Goal: Transaction & Acquisition: Obtain resource

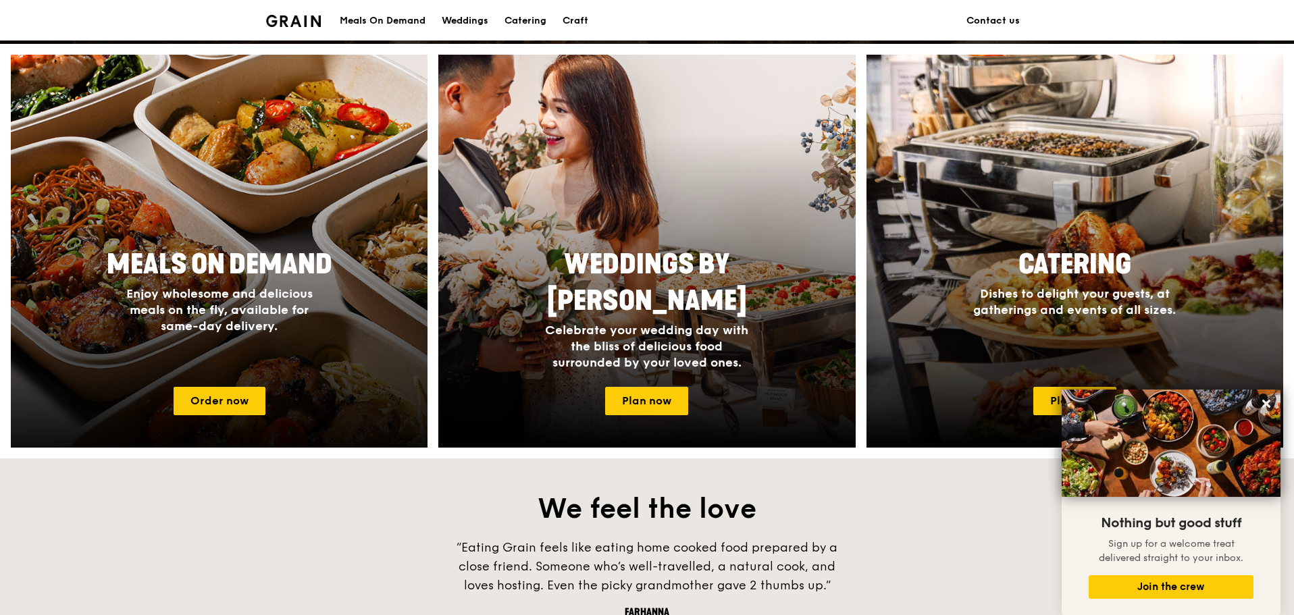
scroll to position [414, 0]
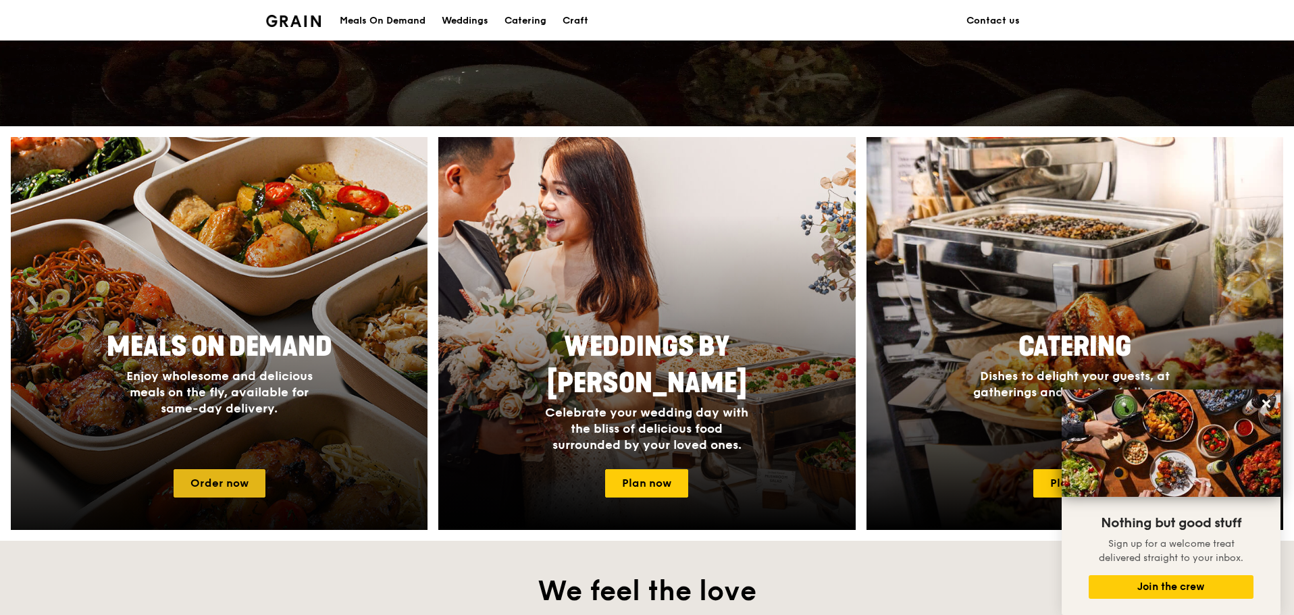
click at [211, 480] on link "Order now" at bounding box center [220, 483] width 92 height 28
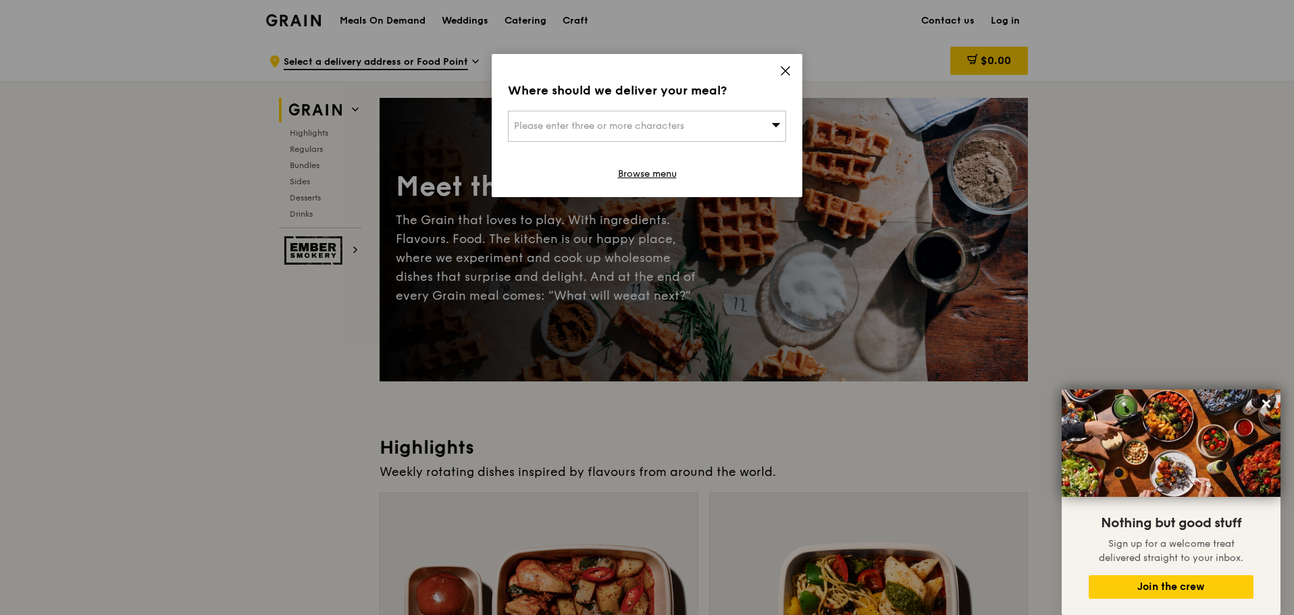
click at [781, 70] on icon at bounding box center [785, 71] width 12 height 12
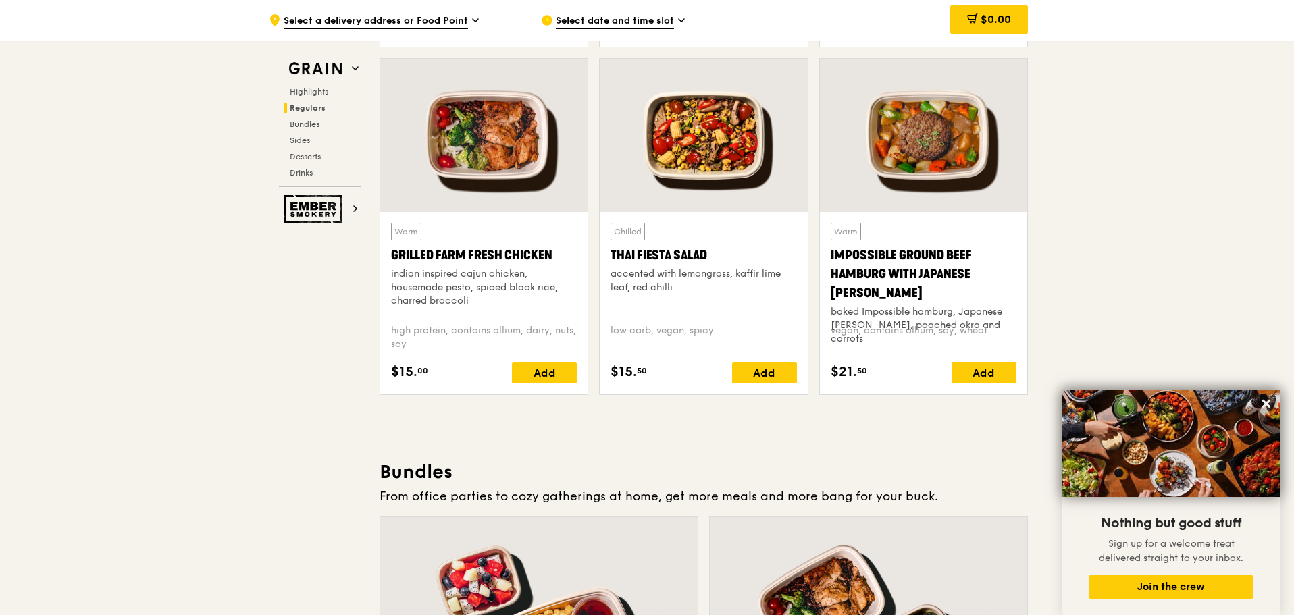
scroll to position [1621, 0]
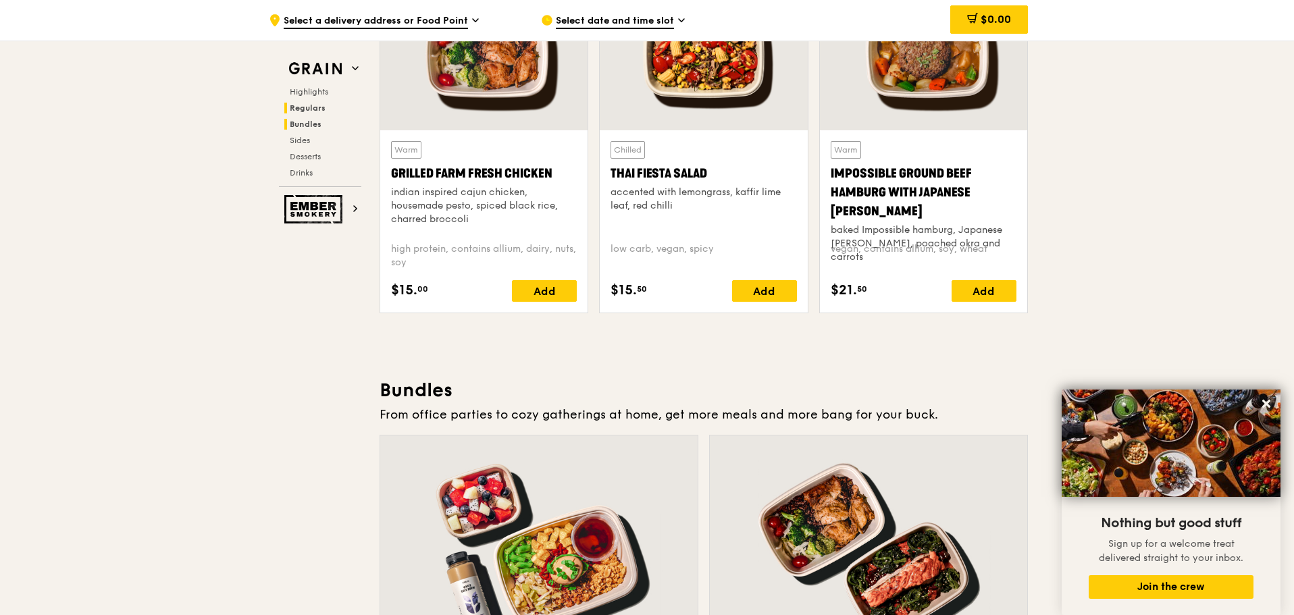
click at [310, 128] on span "Bundles" at bounding box center [306, 124] width 32 height 9
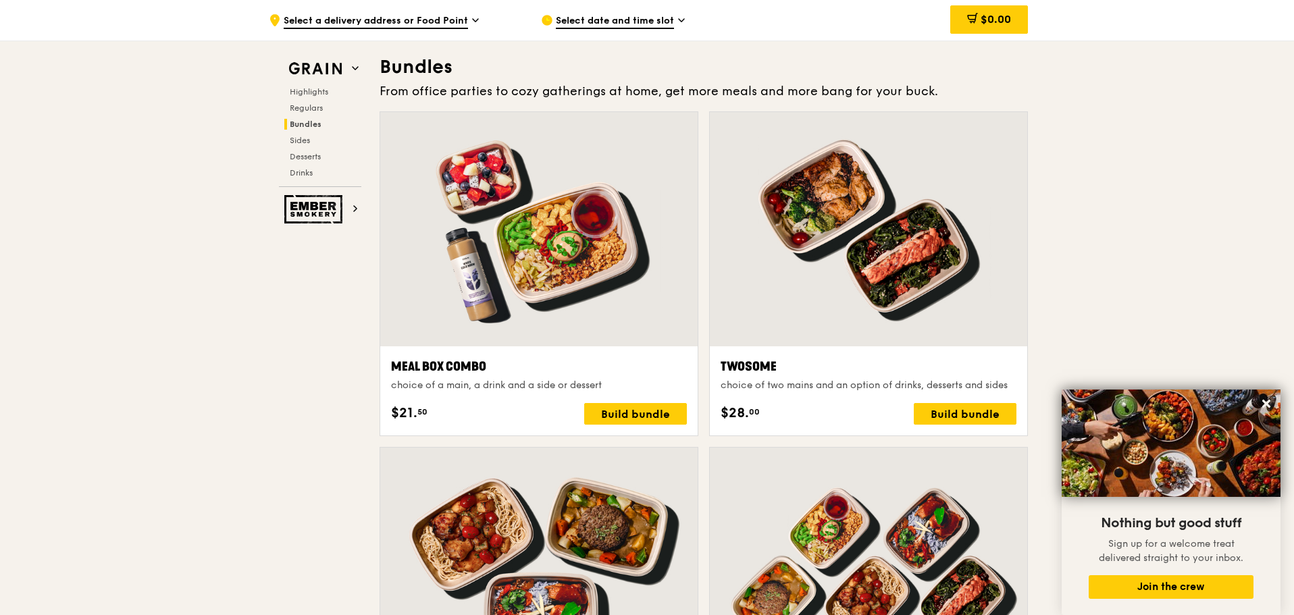
scroll to position [1945, 0]
click at [305, 140] on span "Sides" at bounding box center [301, 140] width 22 height 9
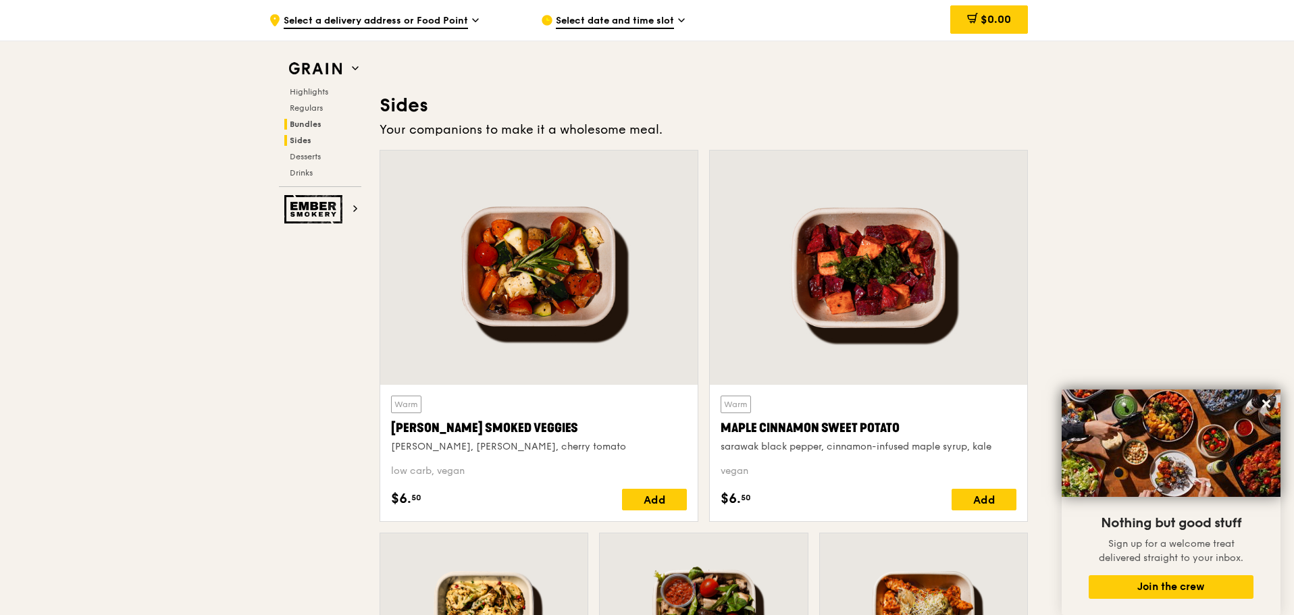
scroll to position [3008, 0]
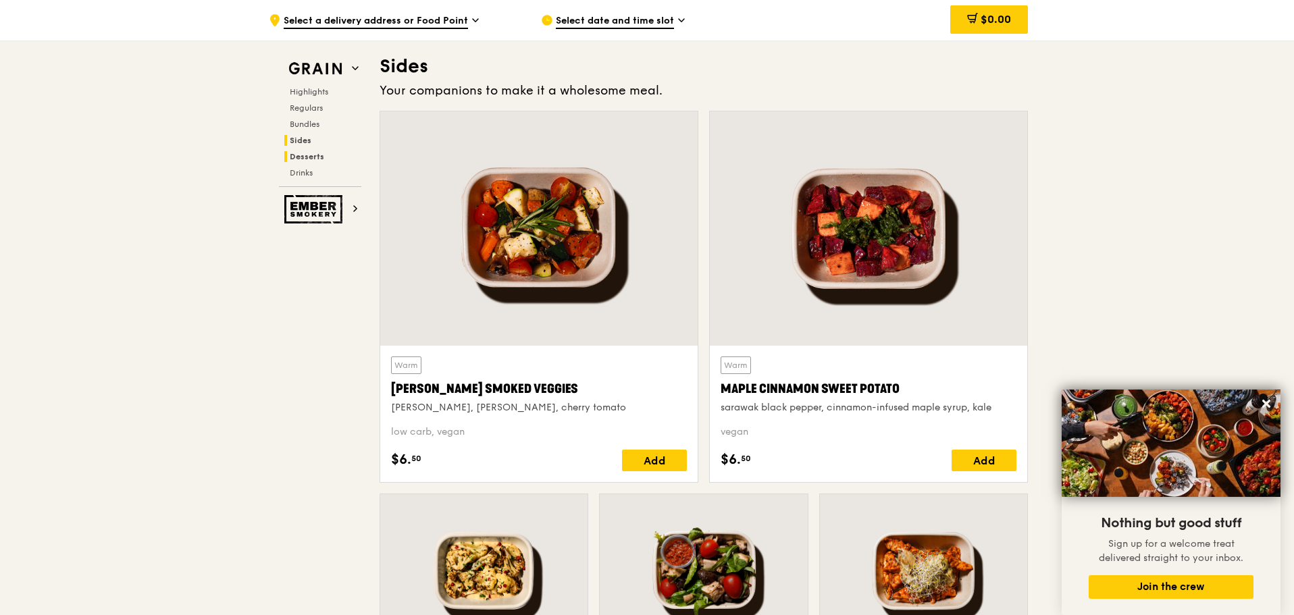
click at [313, 158] on span "Desserts" at bounding box center [307, 156] width 34 height 9
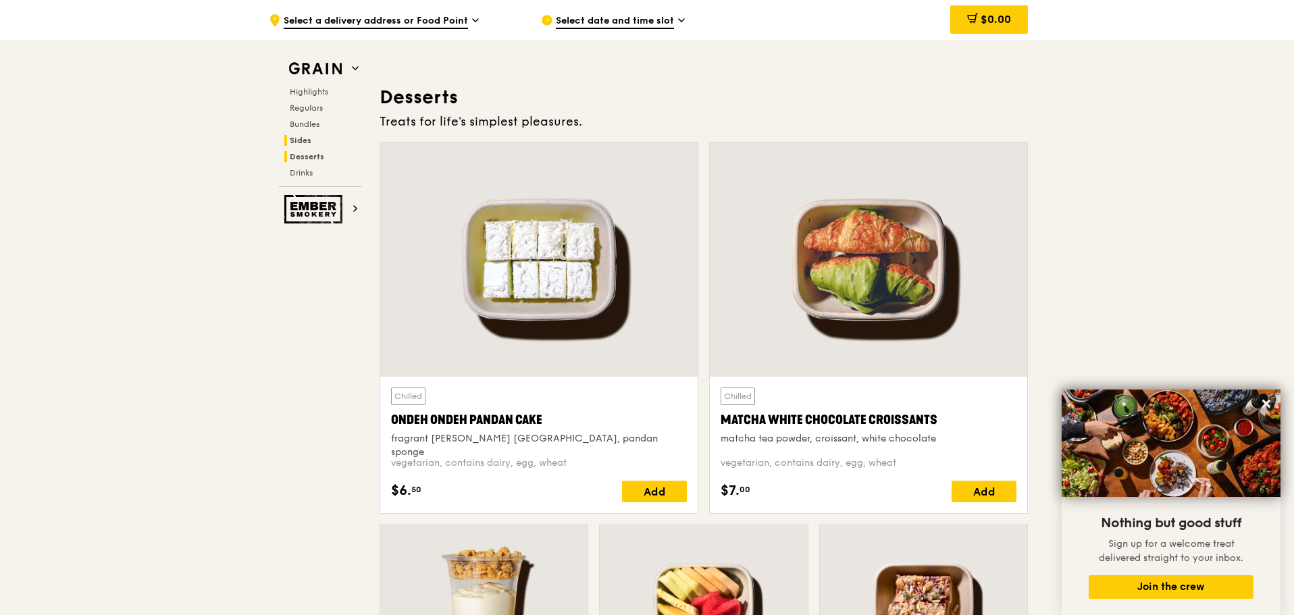
scroll to position [3850, 0]
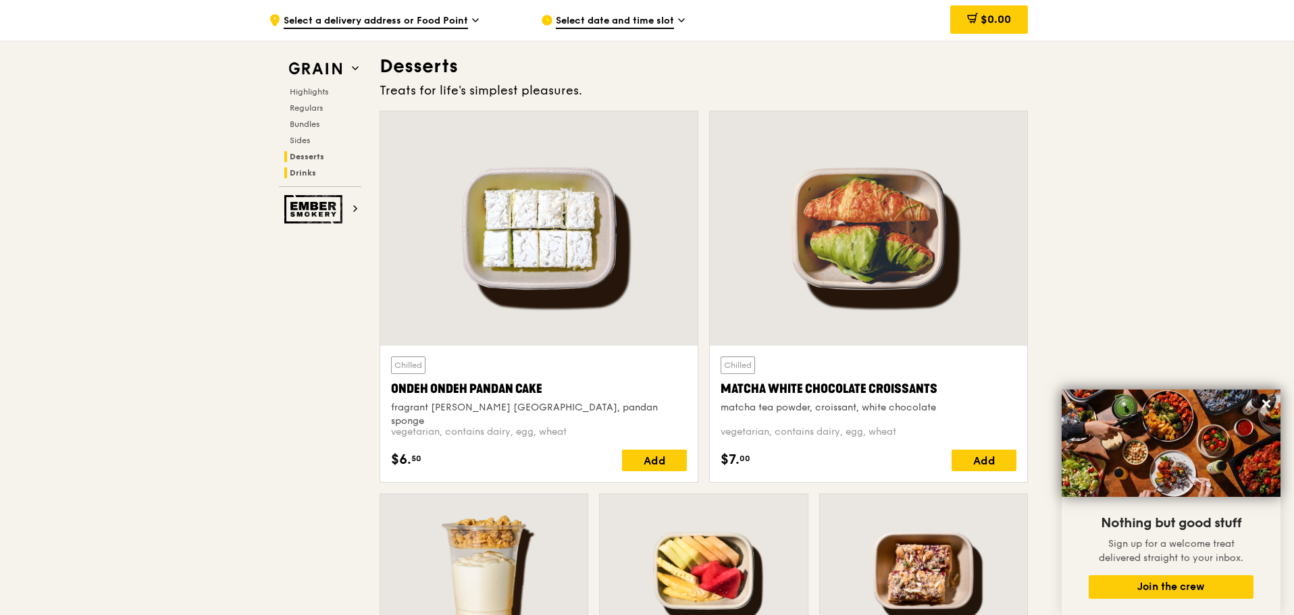
click at [308, 173] on span "Drinks" at bounding box center [303, 172] width 26 height 9
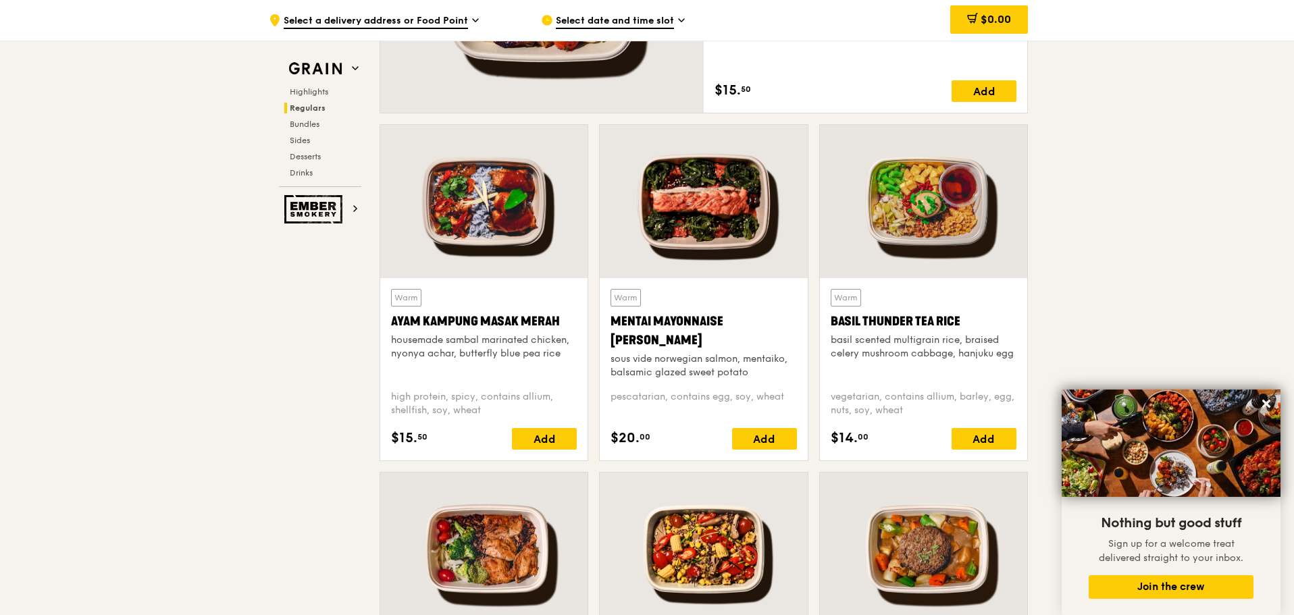
scroll to position [1228, 0]
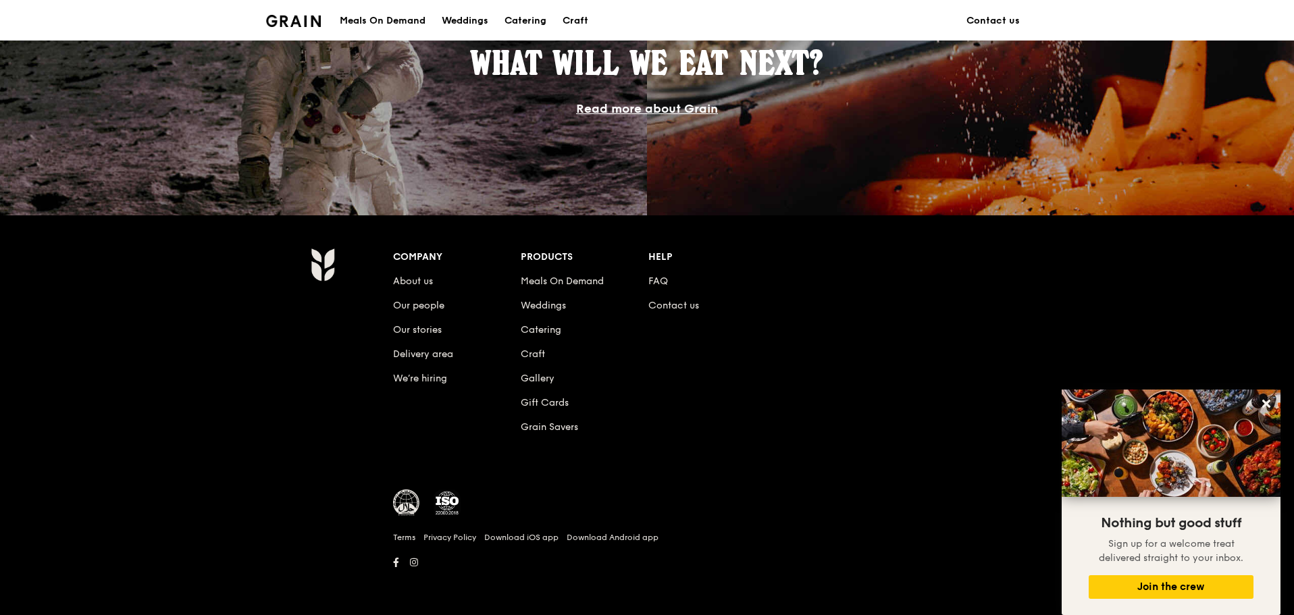
scroll to position [414, 0]
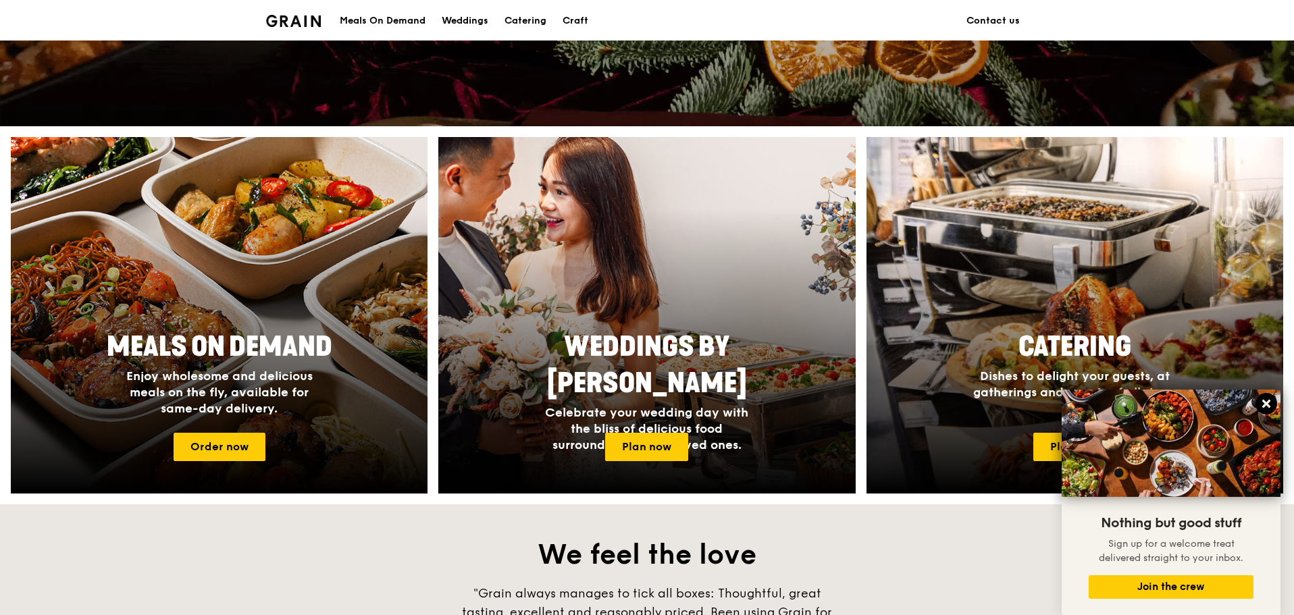
click at [1267, 406] on icon at bounding box center [1266, 404] width 8 height 8
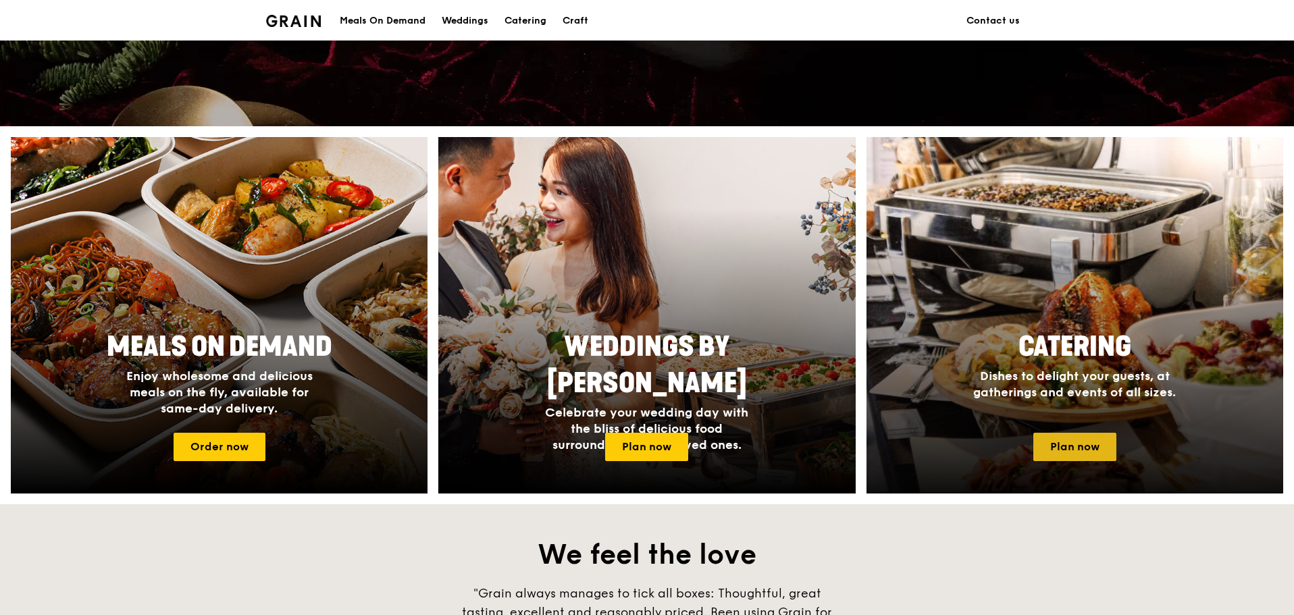
click at [1081, 447] on link "Plan now" at bounding box center [1074, 447] width 83 height 28
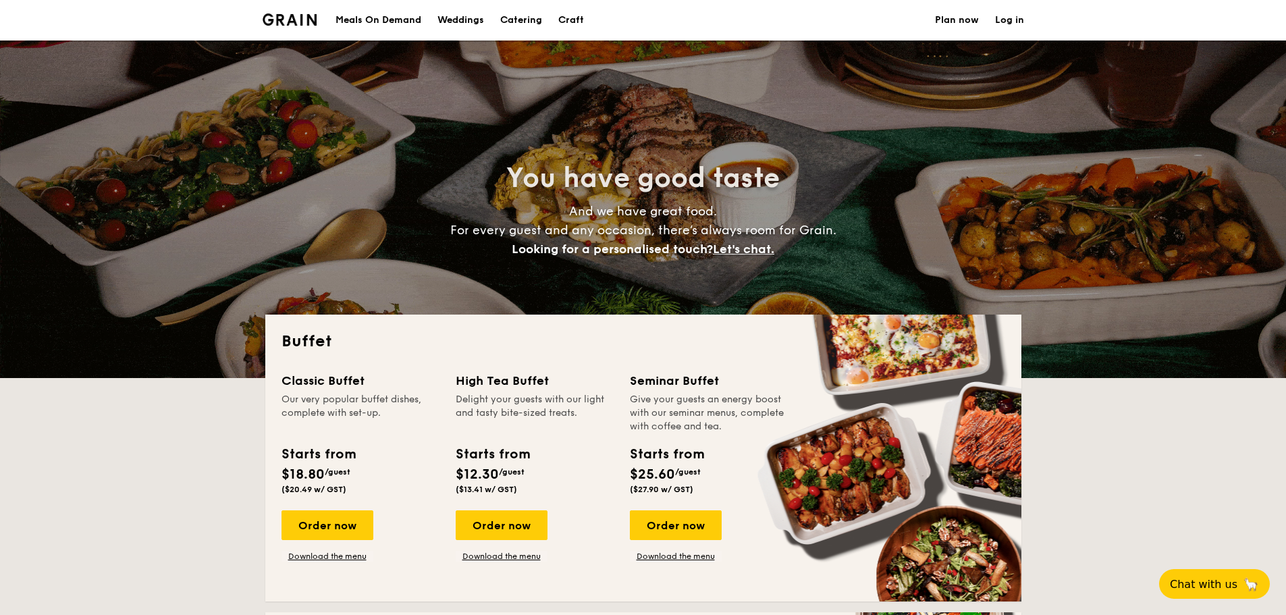
select select
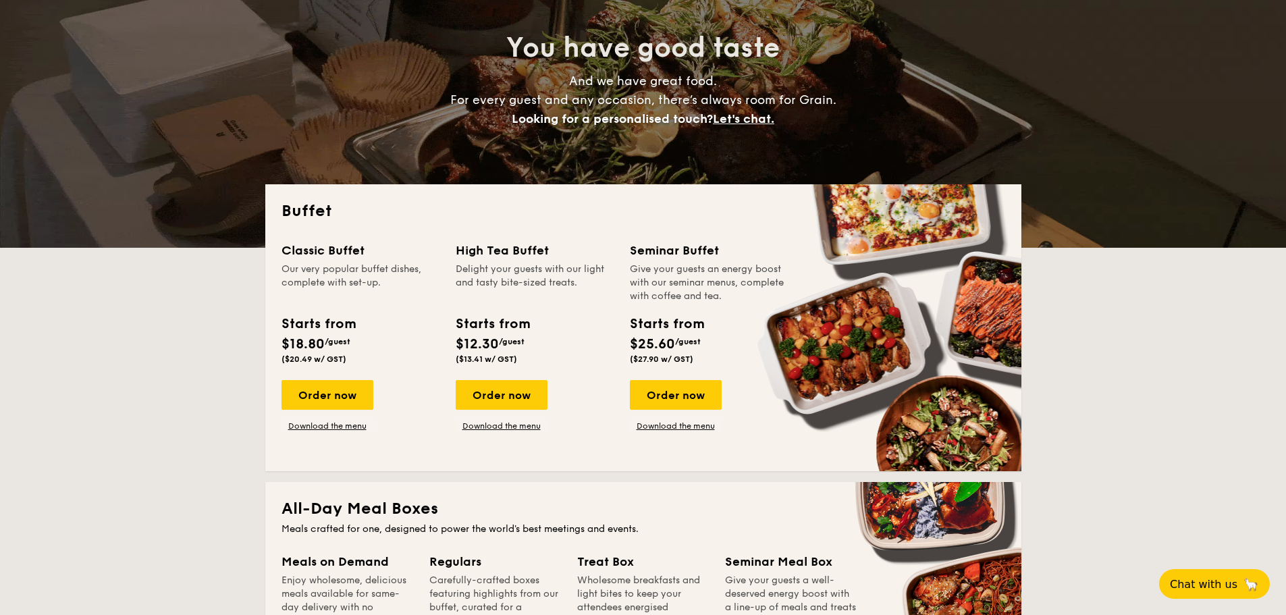
scroll to position [135, 0]
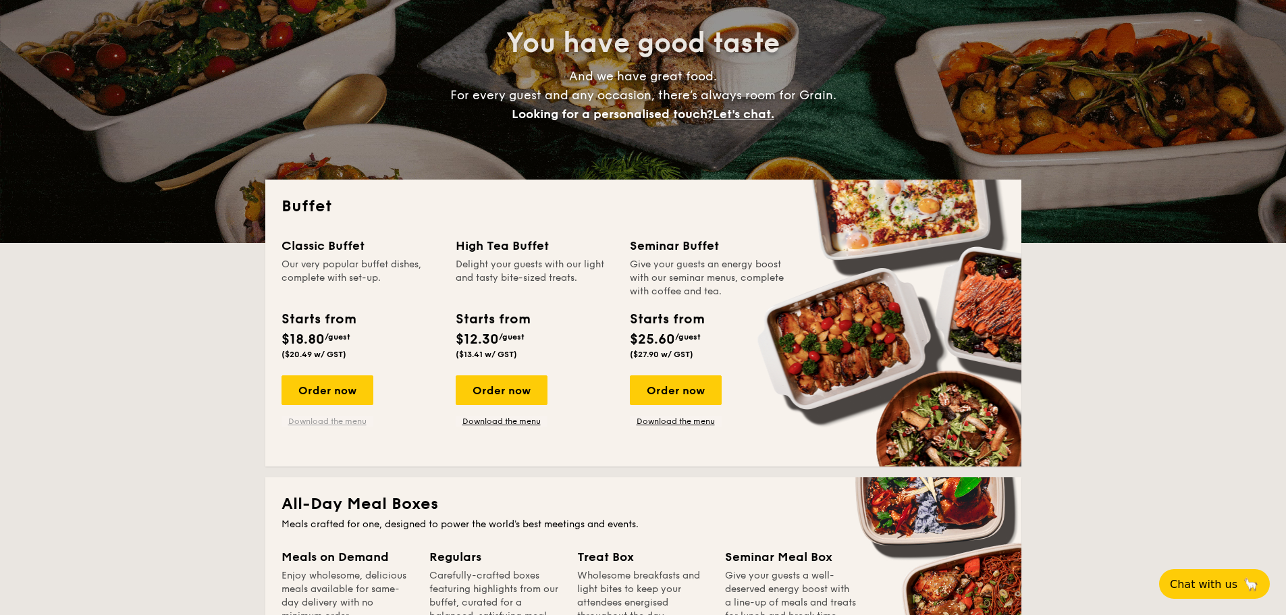
click at [359, 422] on link "Download the menu" at bounding box center [328, 421] width 92 height 11
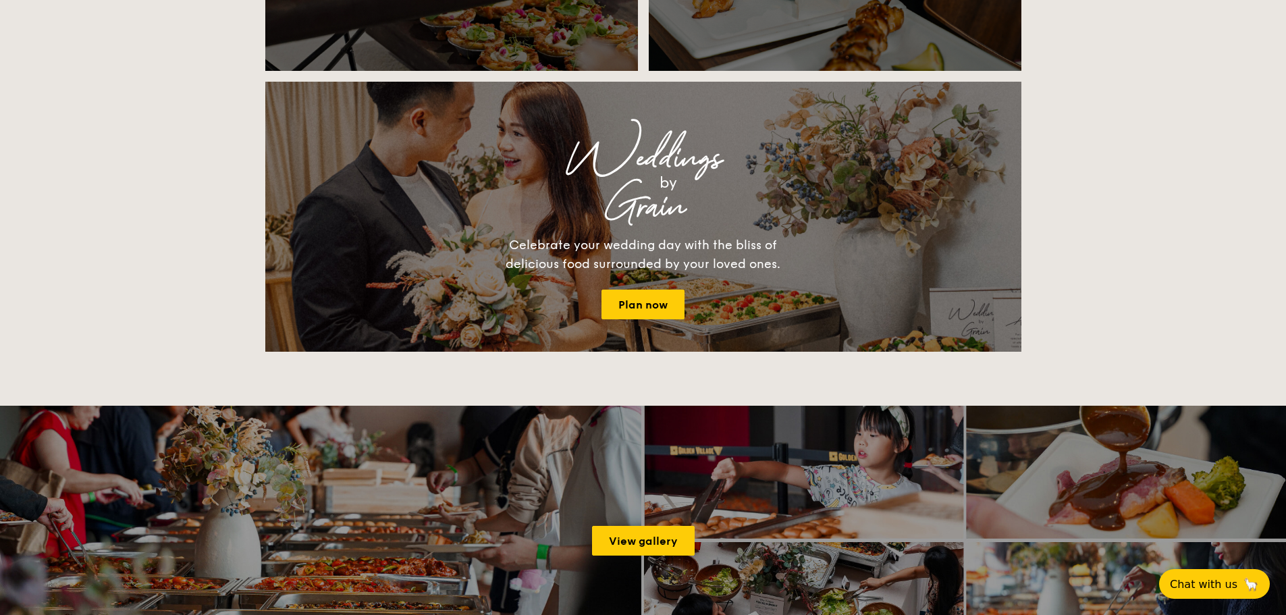
scroll to position [1418, 0]
